Goal: Information Seeking & Learning: Learn about a topic

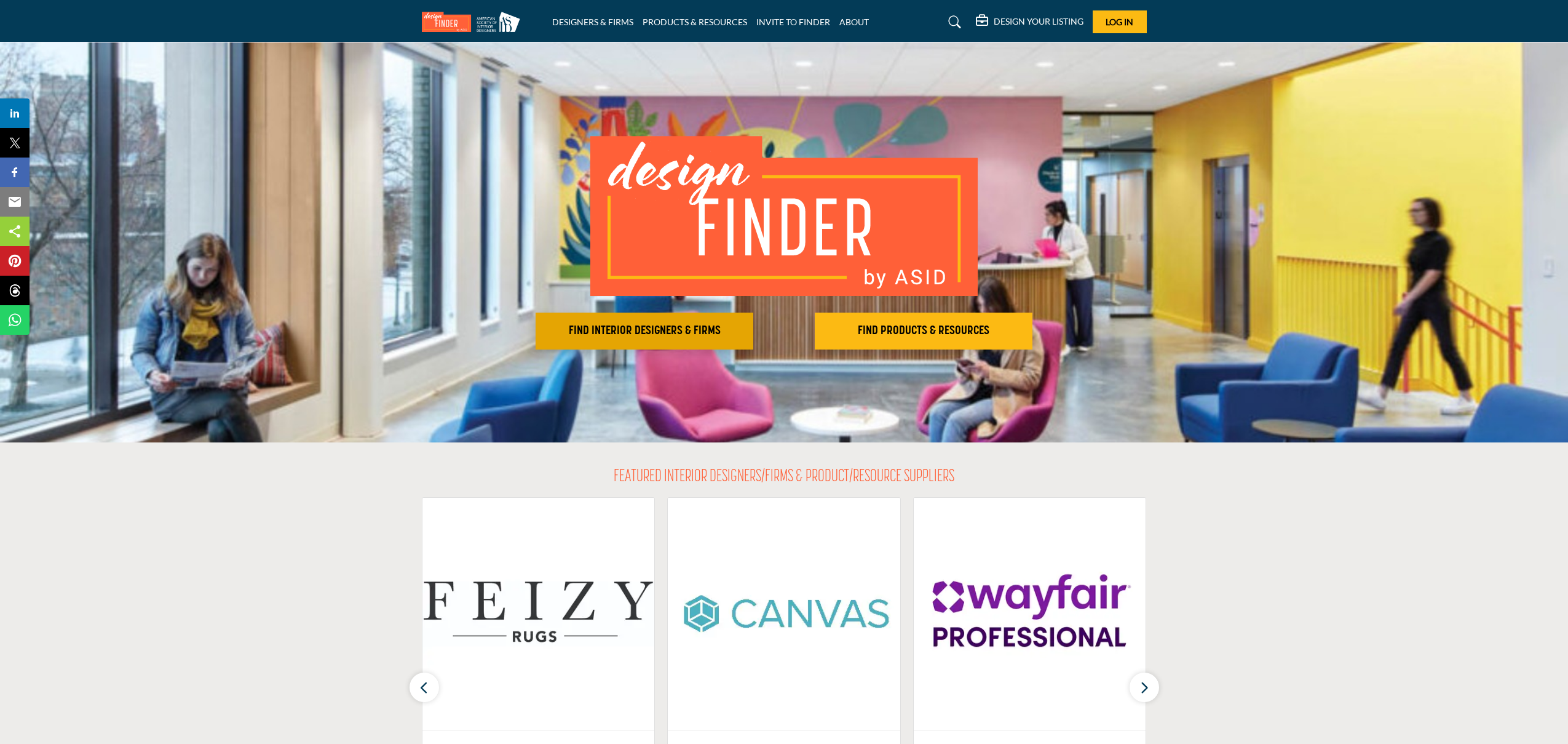
click at [643, 330] on h2 "FIND INTERIOR DESIGNERS & FIRMS" at bounding box center [644, 330] width 211 height 15
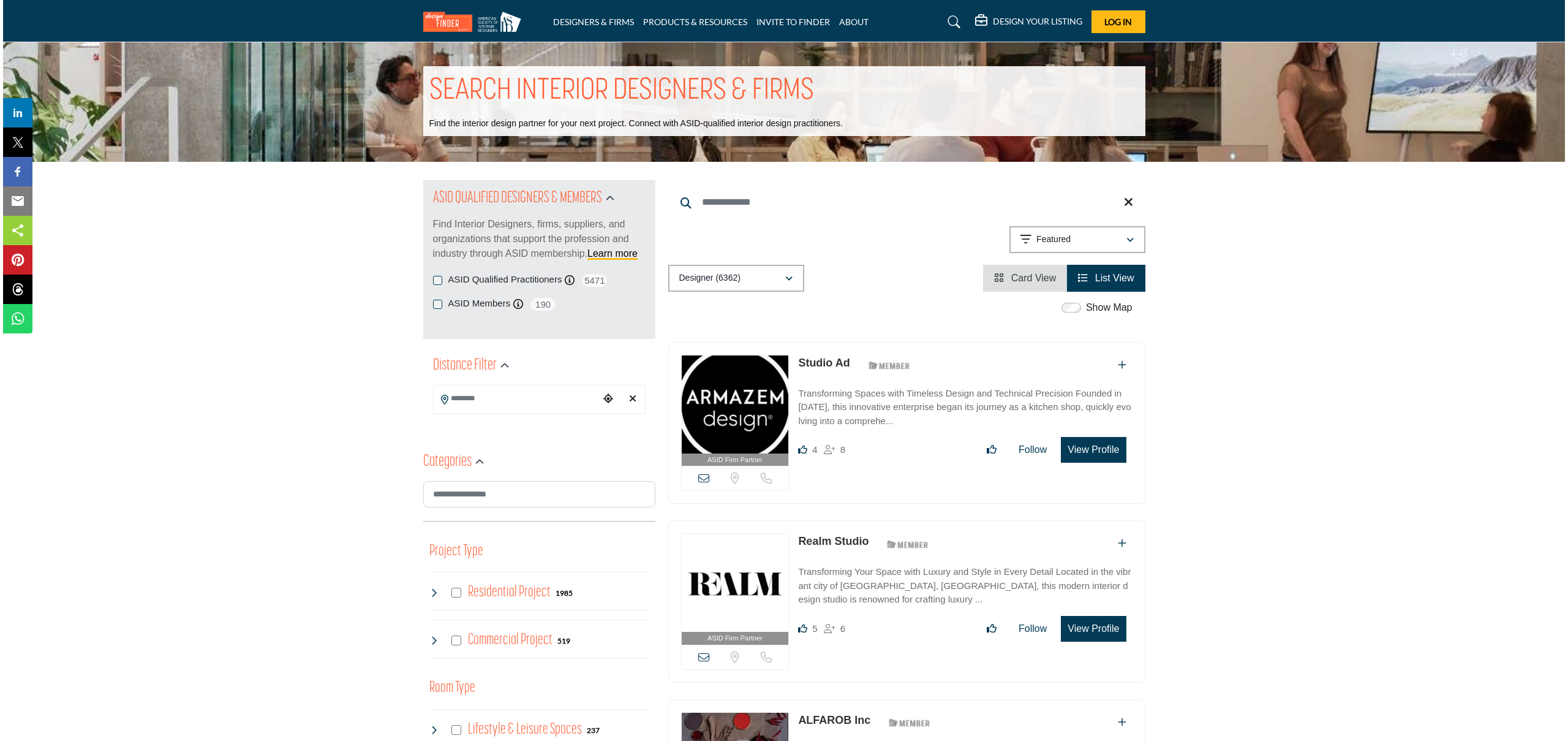
scroll to position [2, 0]
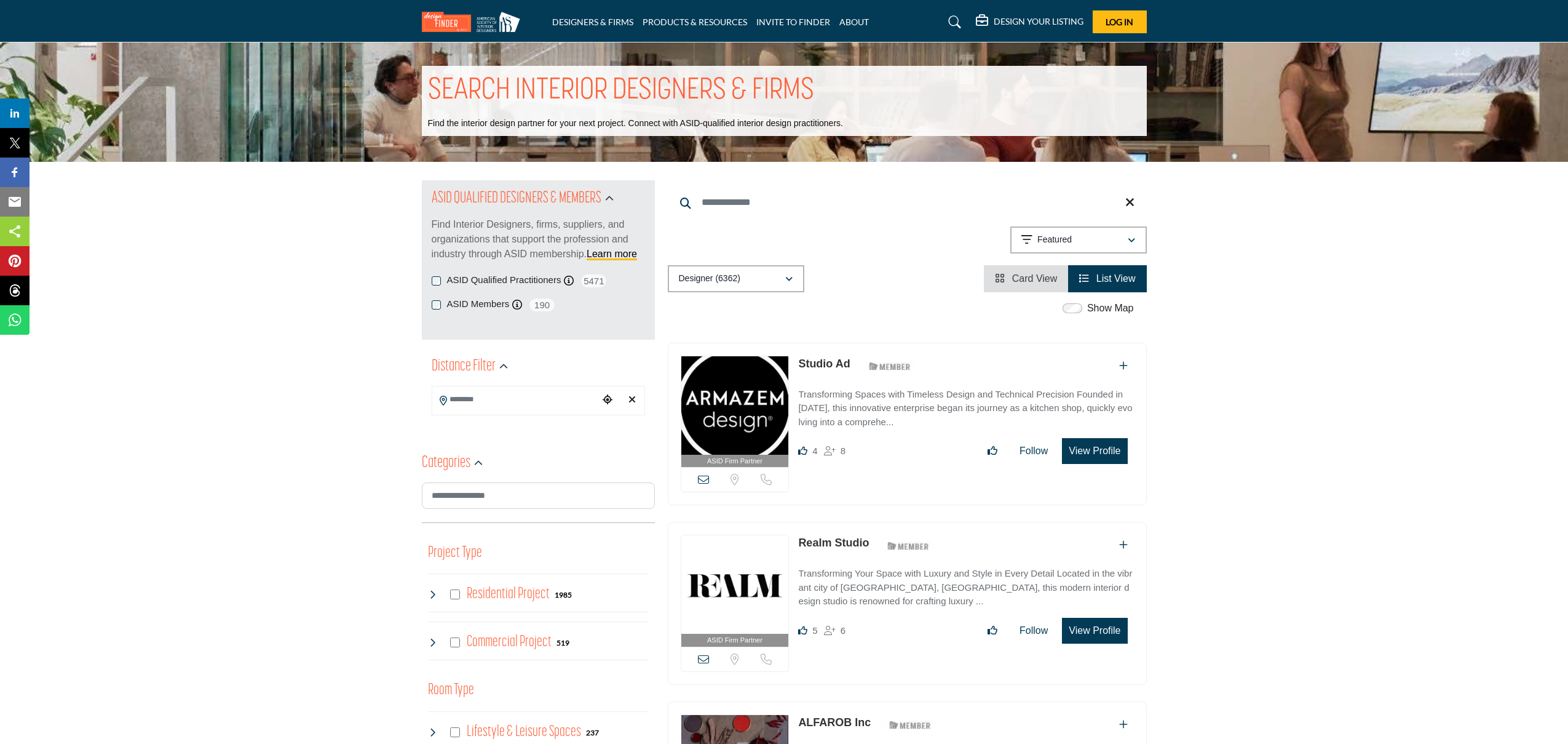
click at [733, 208] on input "Search Keyword" at bounding box center [908, 202] width 479 height 30
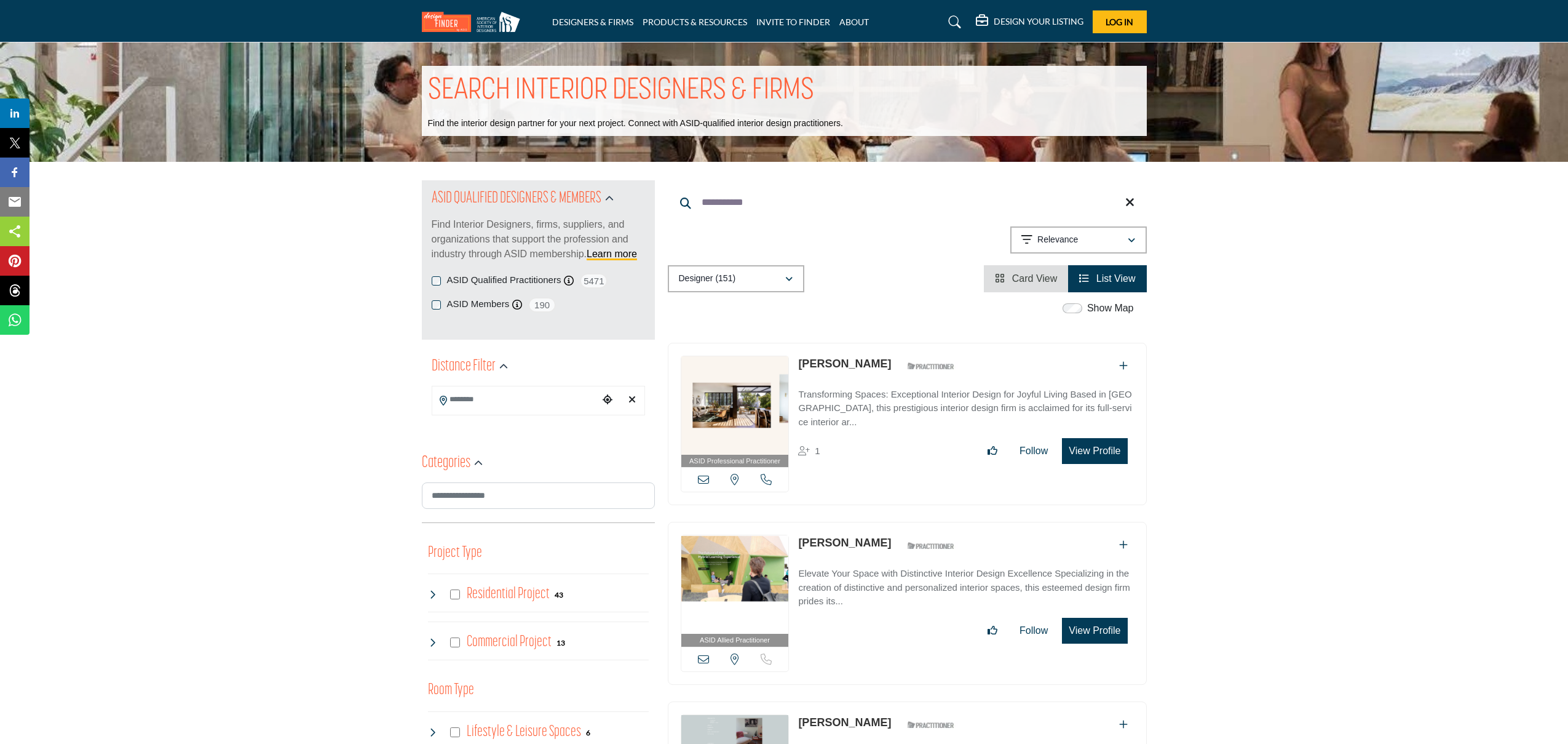
type input "**********"
click at [1111, 452] on button "View Profile" at bounding box center [1095, 451] width 65 height 26
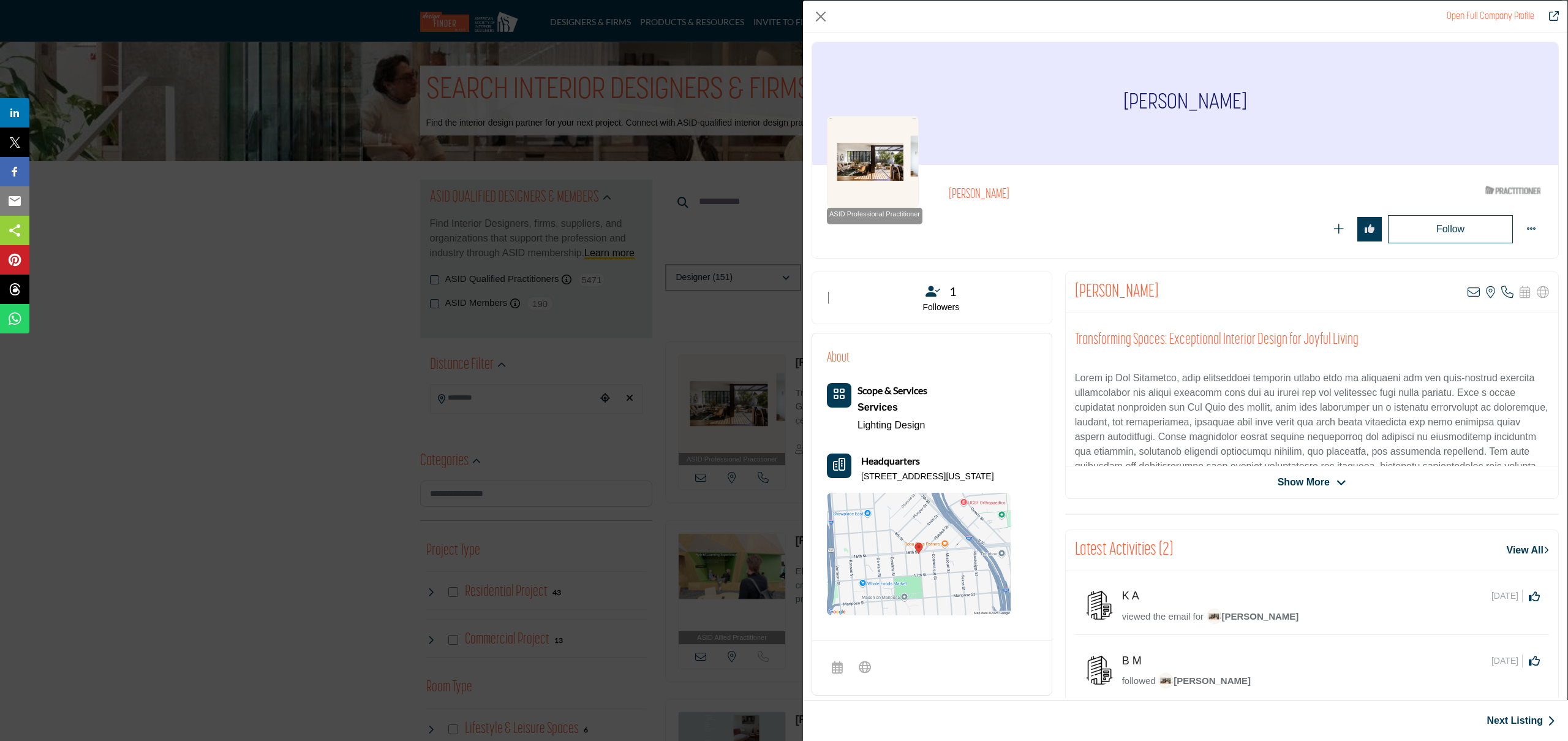
click at [861, 172] on img "Company Data Modal" at bounding box center [873, 162] width 92 height 92
click at [862, 170] on img "Company Data Modal" at bounding box center [873, 162] width 92 height 92
click at [875, 173] on img "Company Data Modal" at bounding box center [873, 162] width 92 height 92
click at [883, 220] on div "ASID Professional Practitioner ASID Professional Practitioners have successfull…" at bounding box center [875, 215] width 95 height 16
